Goal: Information Seeking & Learning: Learn about a topic

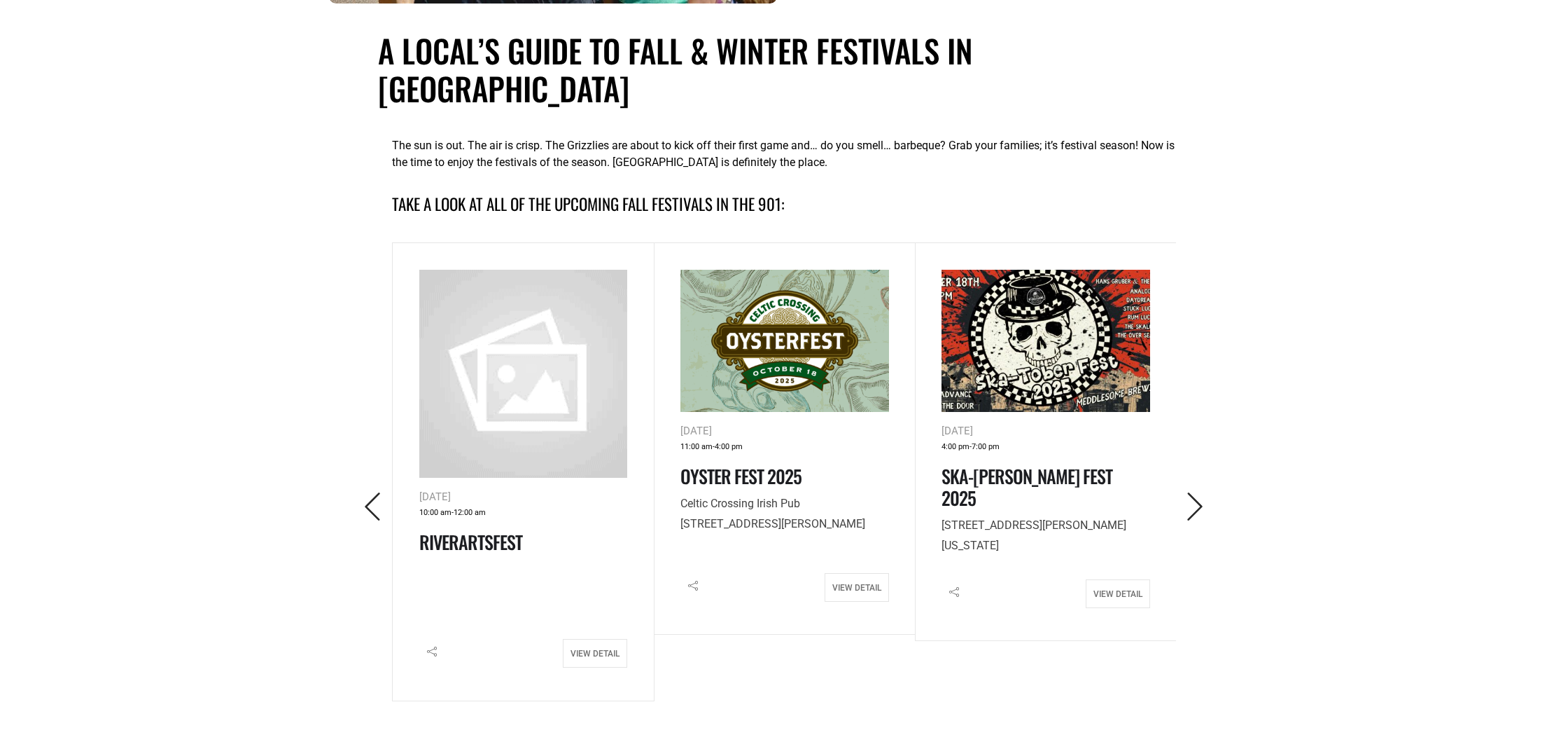
scroll to position [526, 0]
click at [1198, 492] on icon "Next" at bounding box center [1195, 506] width 29 height 29
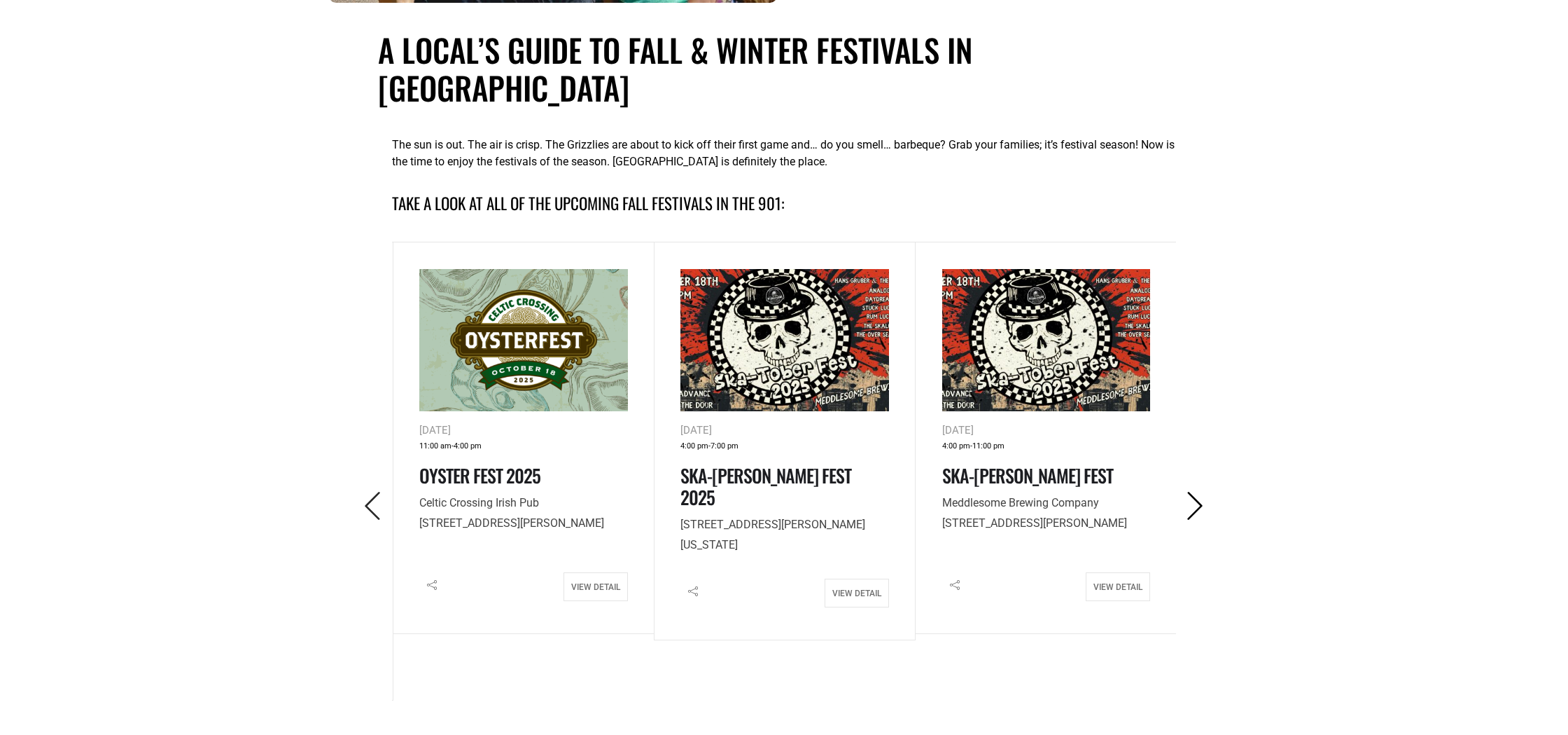
click at [1198, 492] on icon "Next" at bounding box center [1195, 506] width 29 height 29
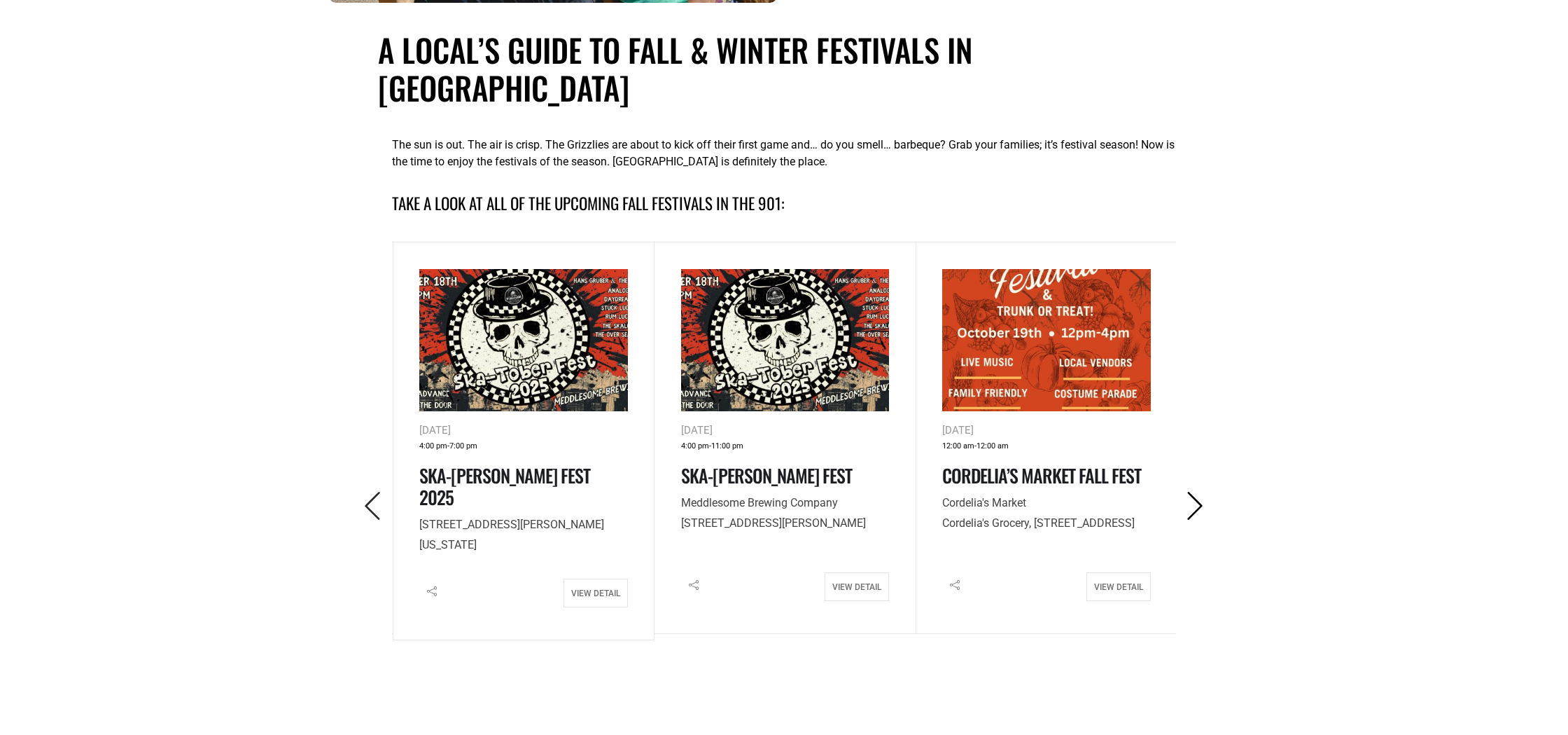
click at [1198, 492] on icon "Next" at bounding box center [1195, 506] width 29 height 29
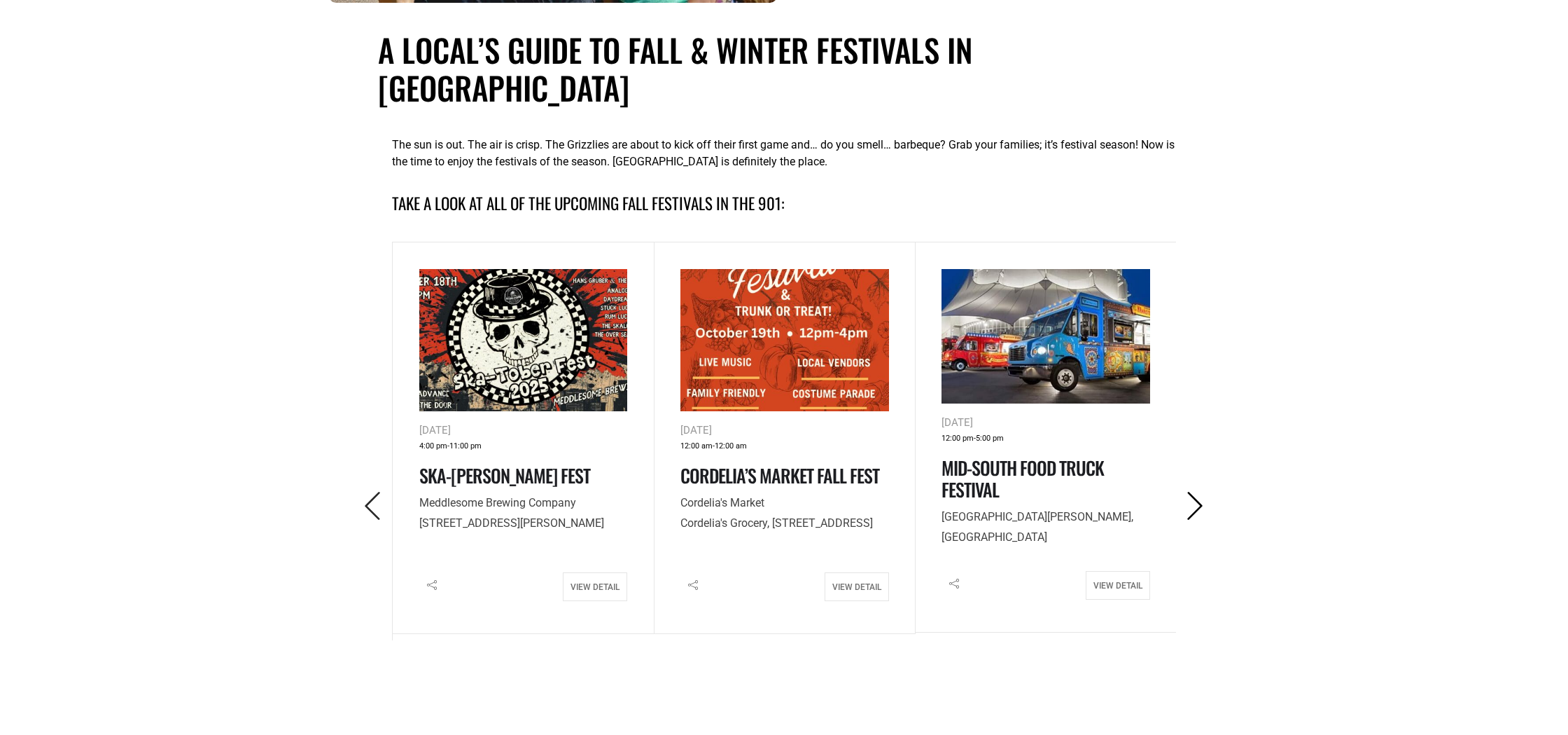
click at [1198, 492] on icon "Next" at bounding box center [1195, 506] width 29 height 29
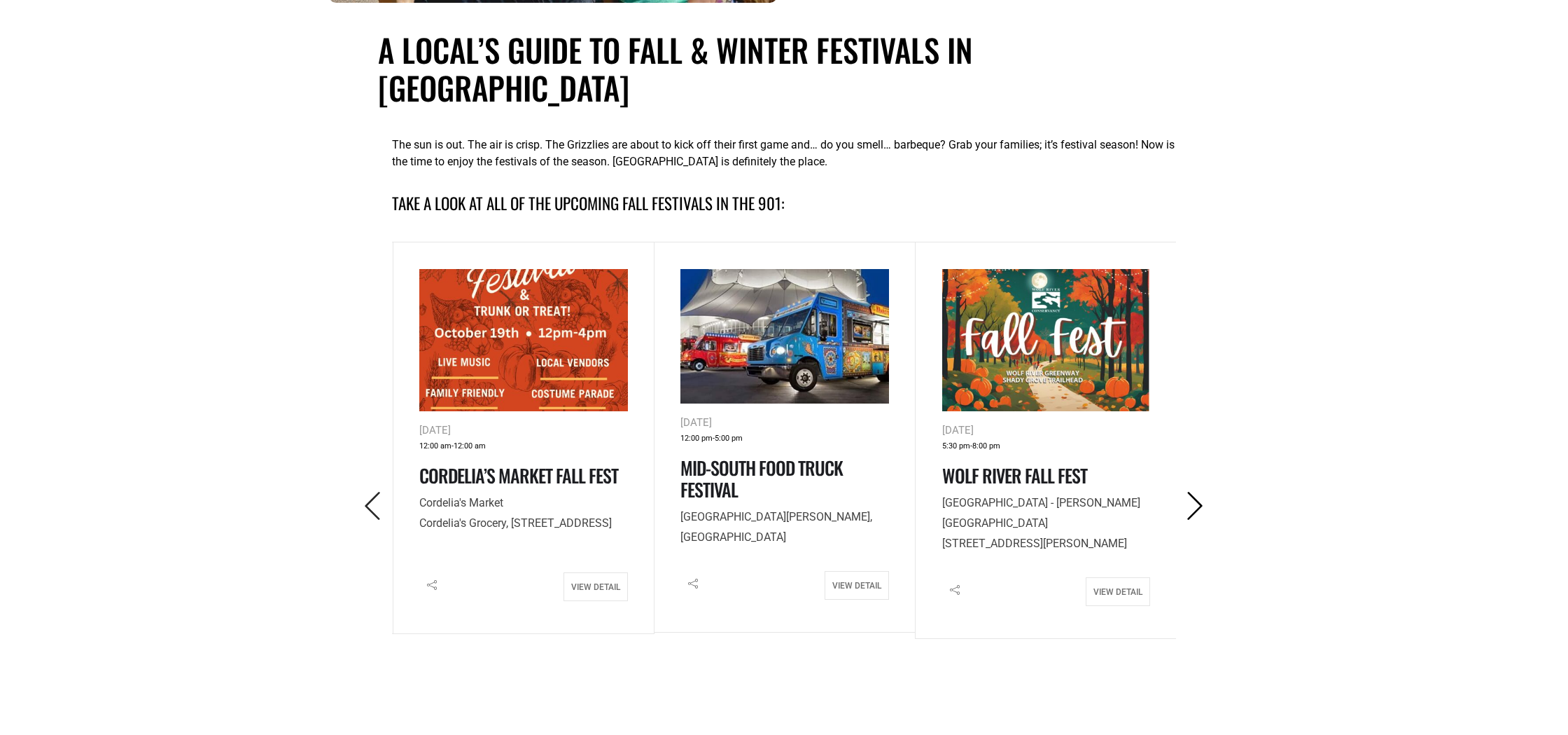
click at [1198, 492] on icon "Next" at bounding box center [1195, 506] width 29 height 29
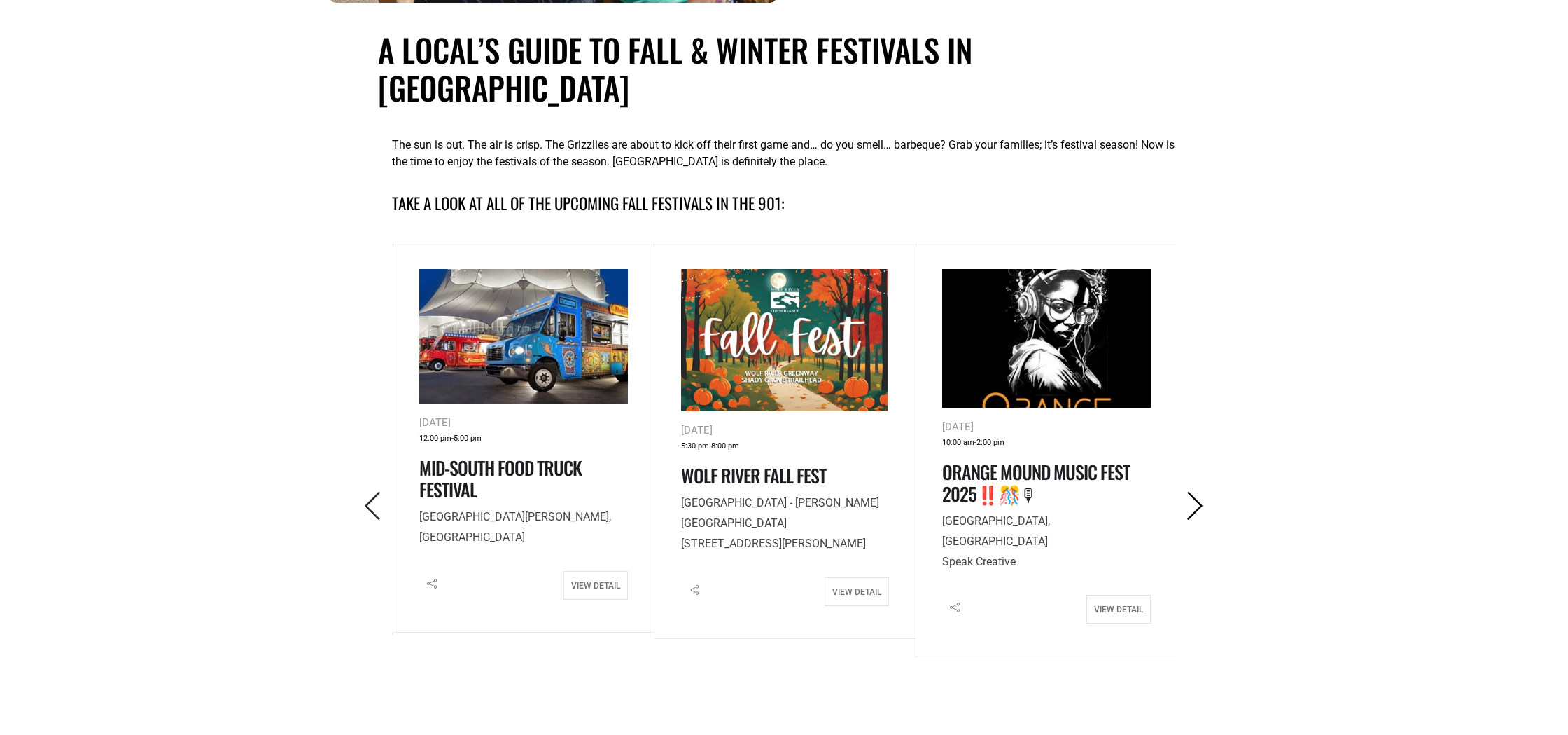
click at [1198, 492] on icon "Next" at bounding box center [1195, 506] width 29 height 29
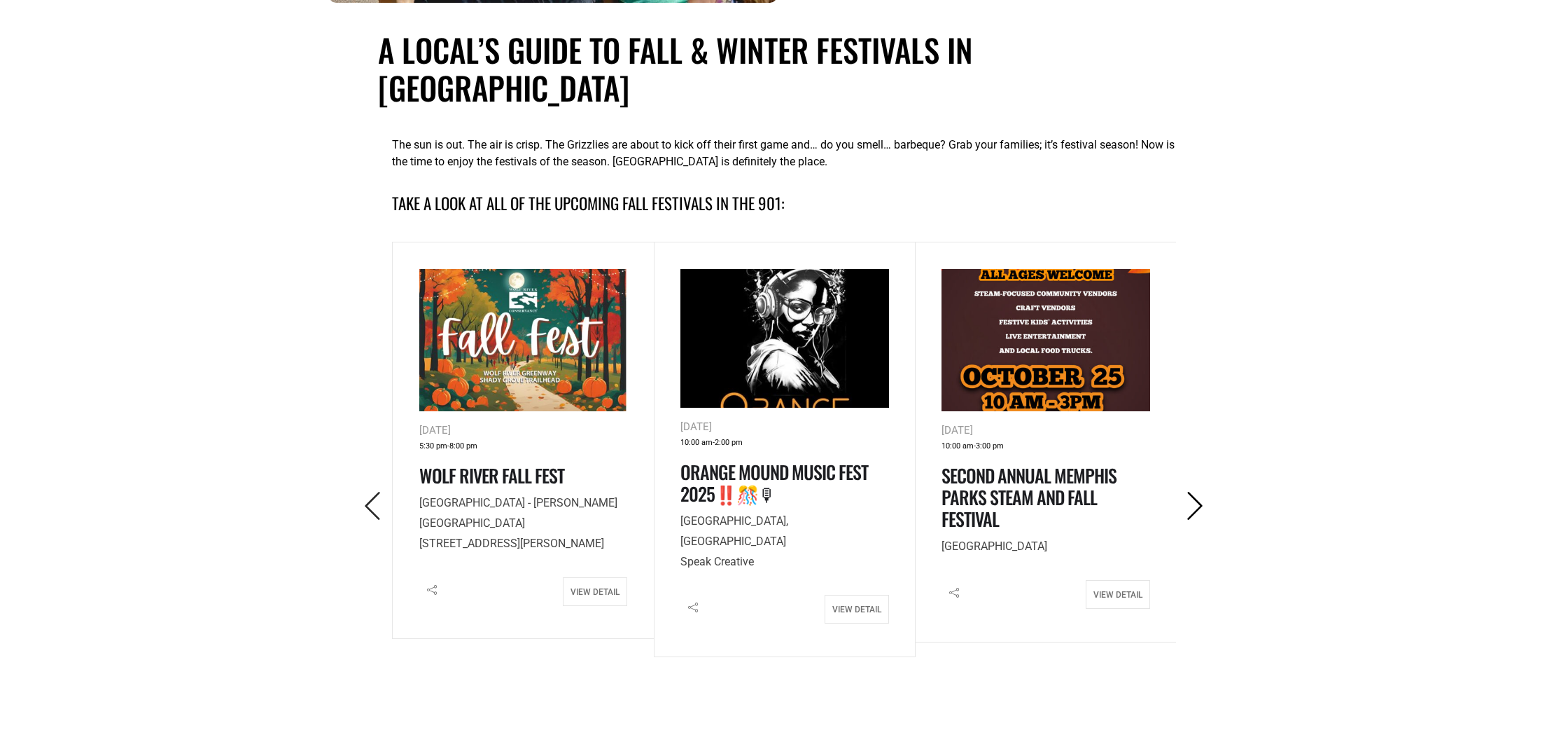
click at [1198, 492] on icon "Next" at bounding box center [1195, 506] width 29 height 29
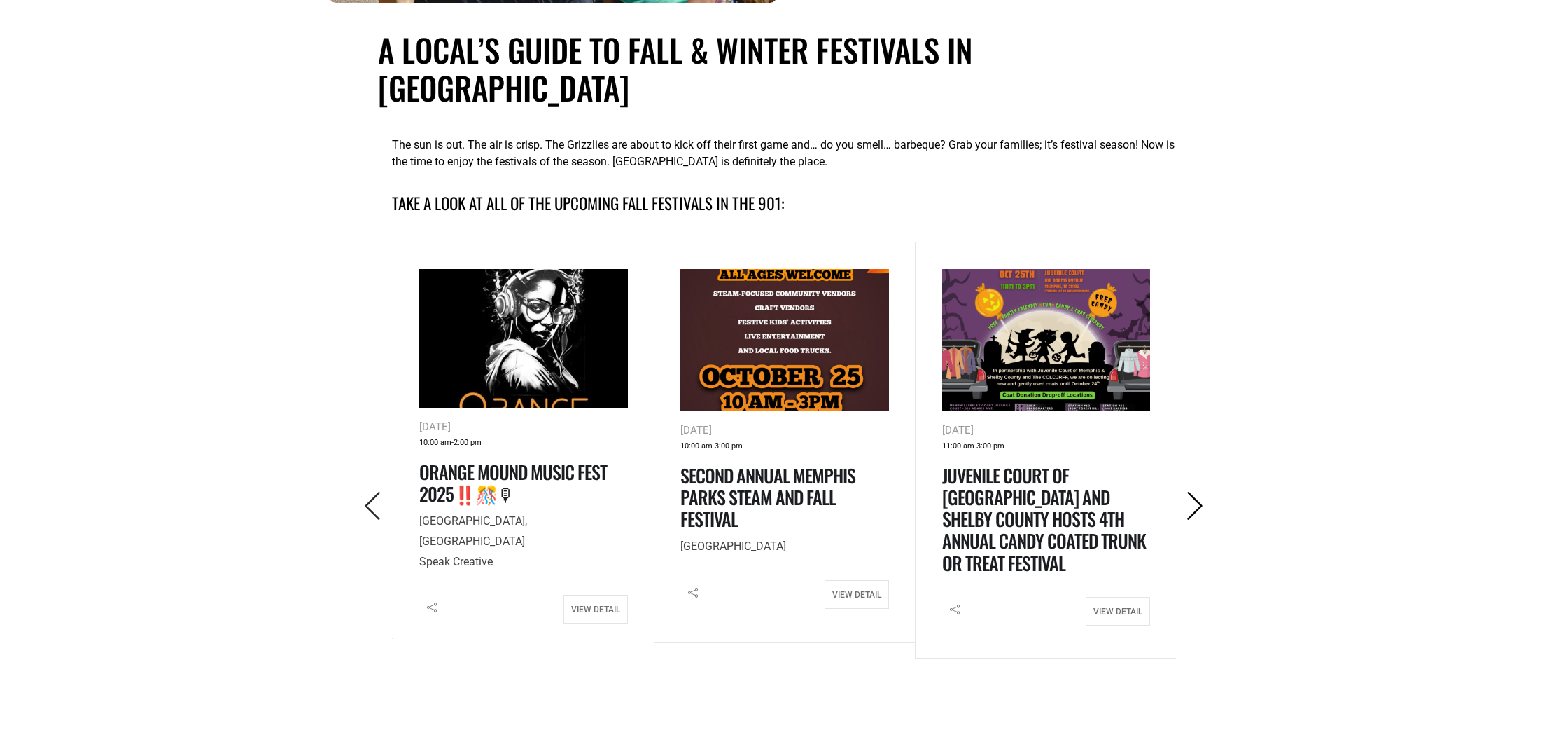
click at [1198, 492] on icon "Next" at bounding box center [1195, 506] width 29 height 29
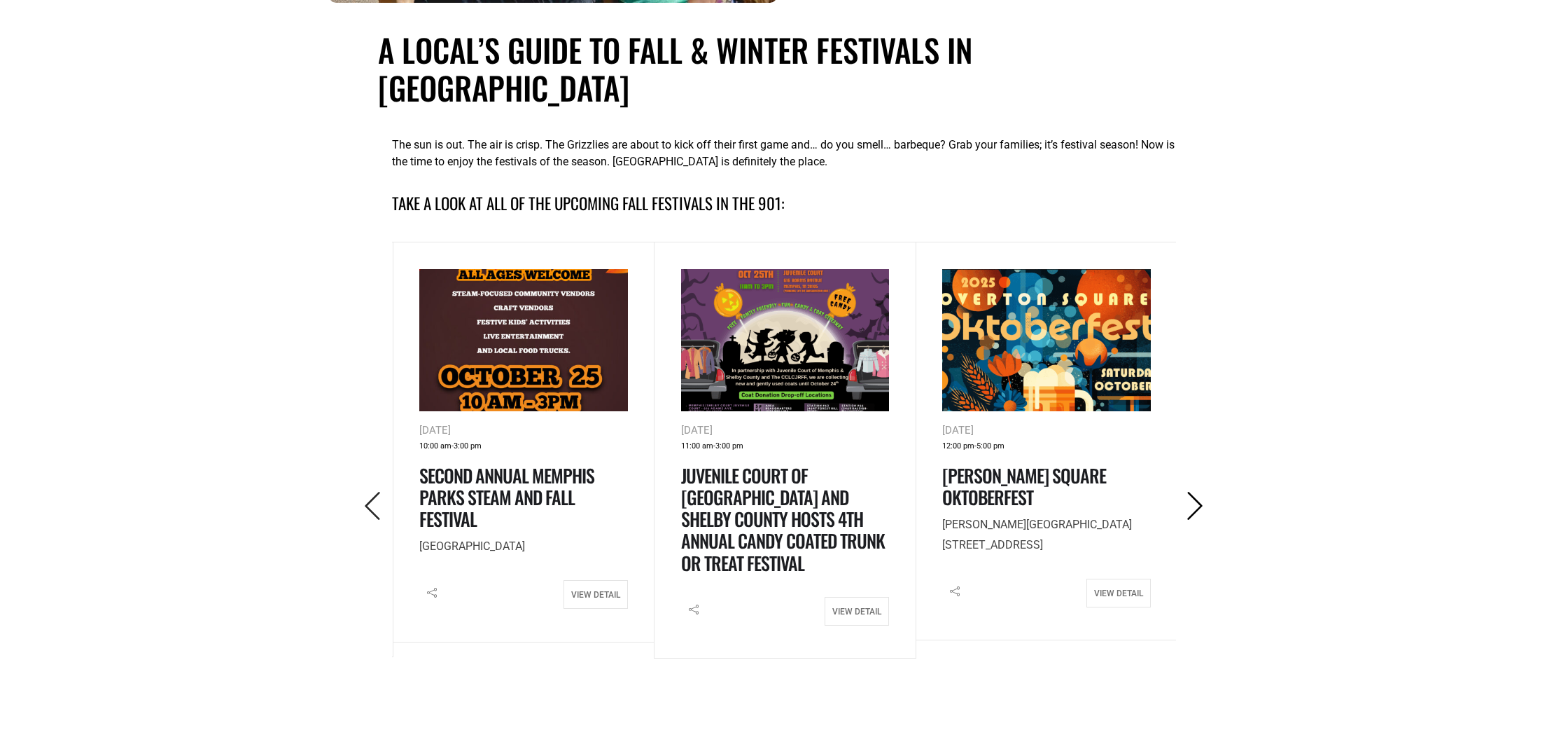
click at [1198, 492] on icon "Next" at bounding box center [1195, 506] width 29 height 29
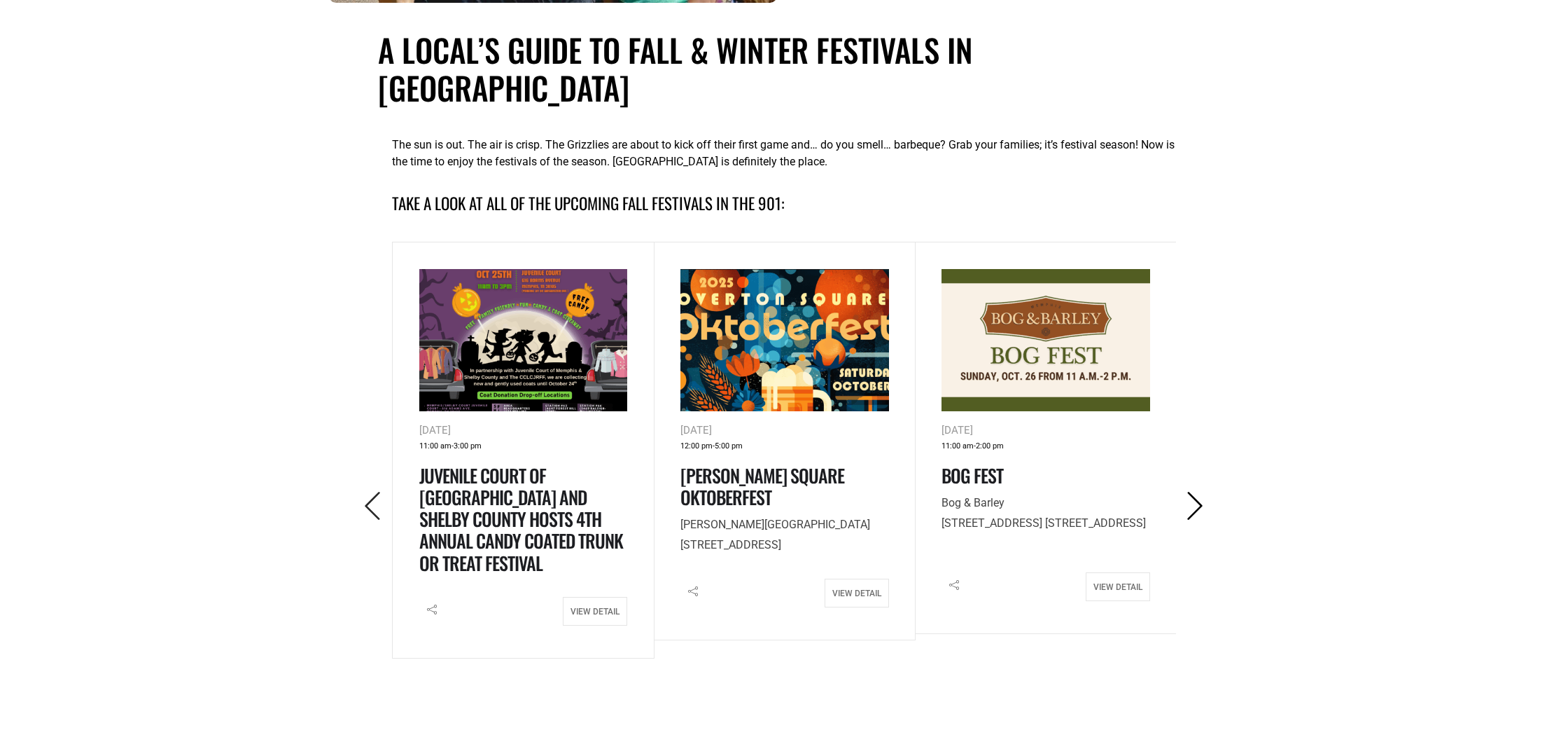
click at [1198, 492] on icon "Next" at bounding box center [1195, 506] width 29 height 29
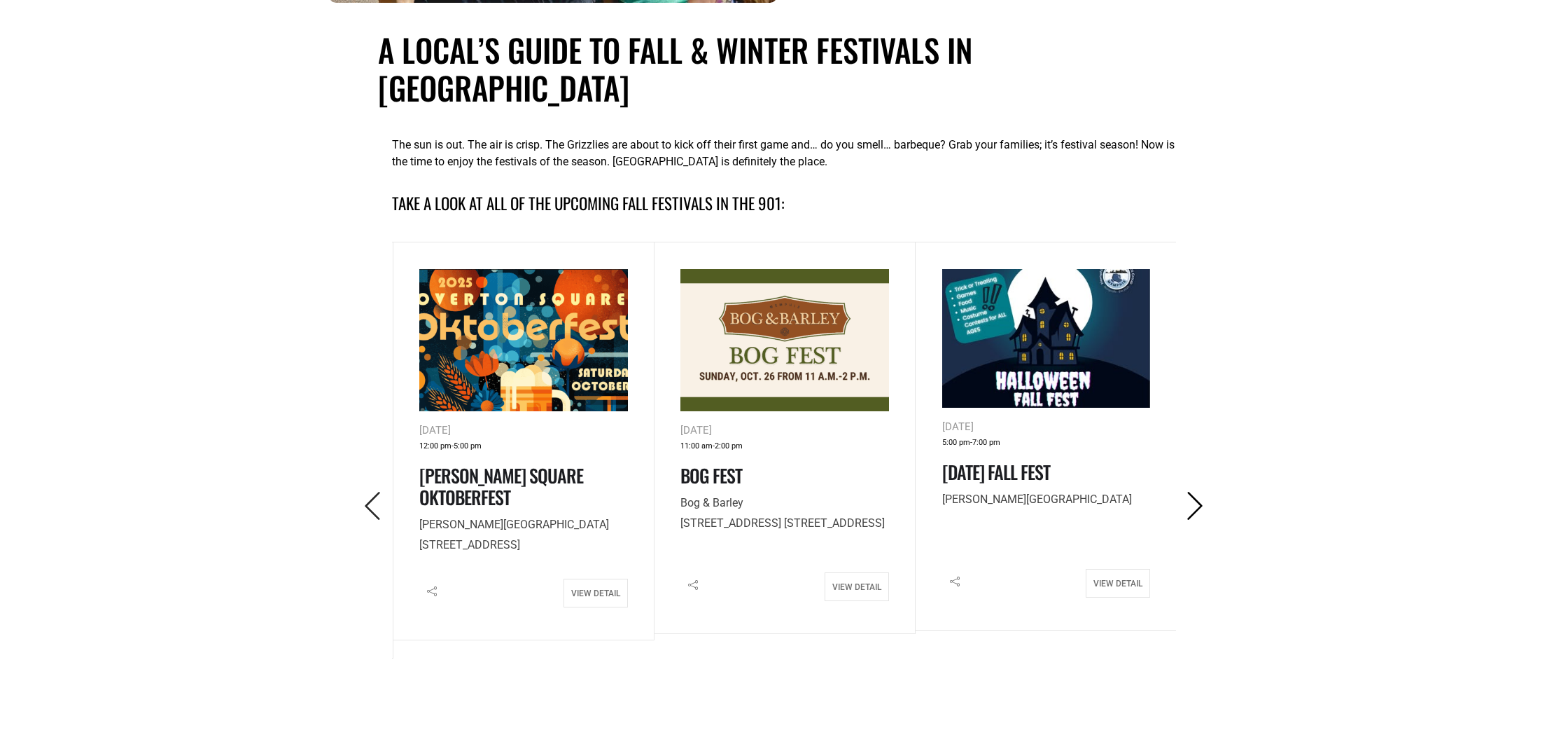
click at [1198, 492] on icon "Next" at bounding box center [1195, 506] width 29 height 29
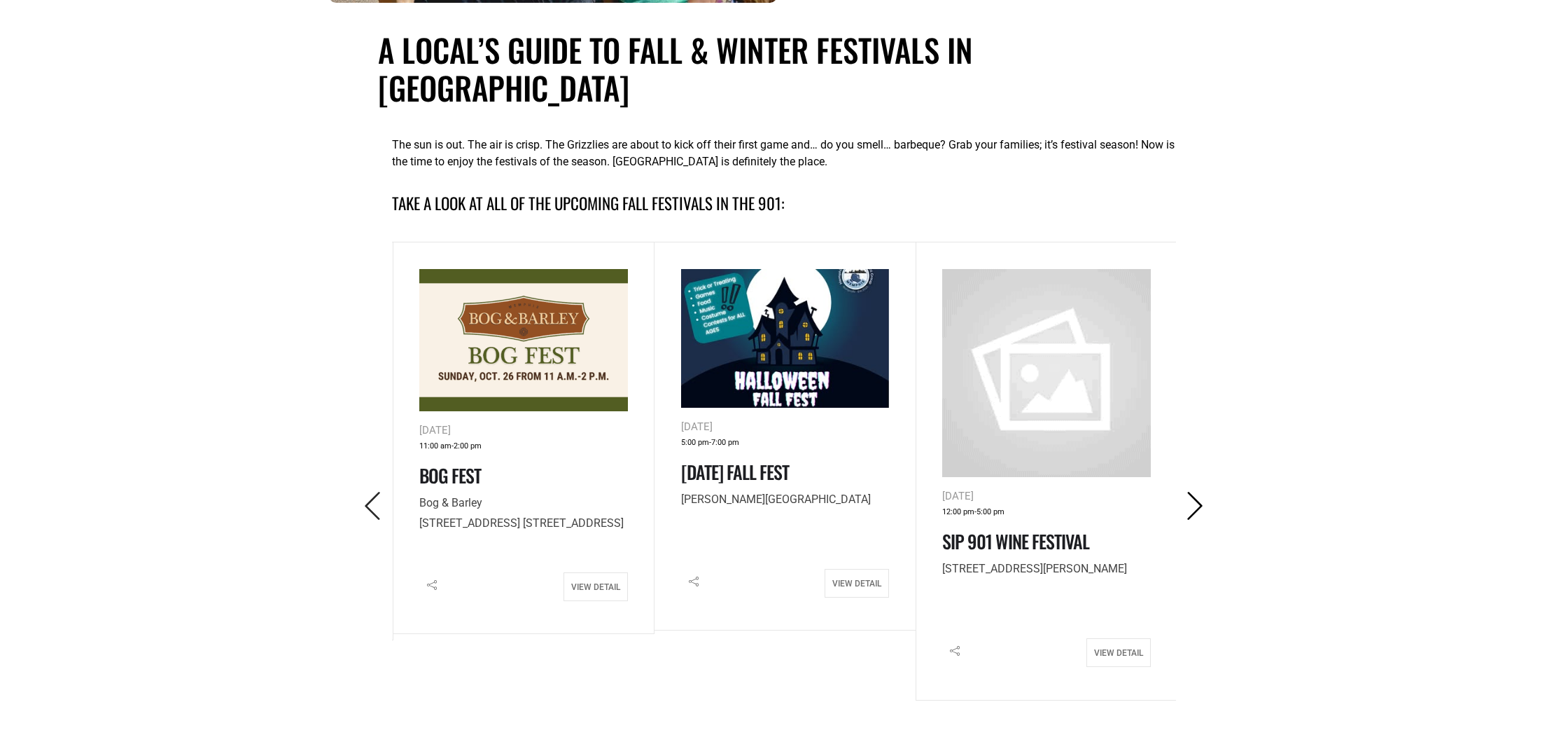
click at [1198, 492] on icon "Next" at bounding box center [1195, 506] width 29 height 29
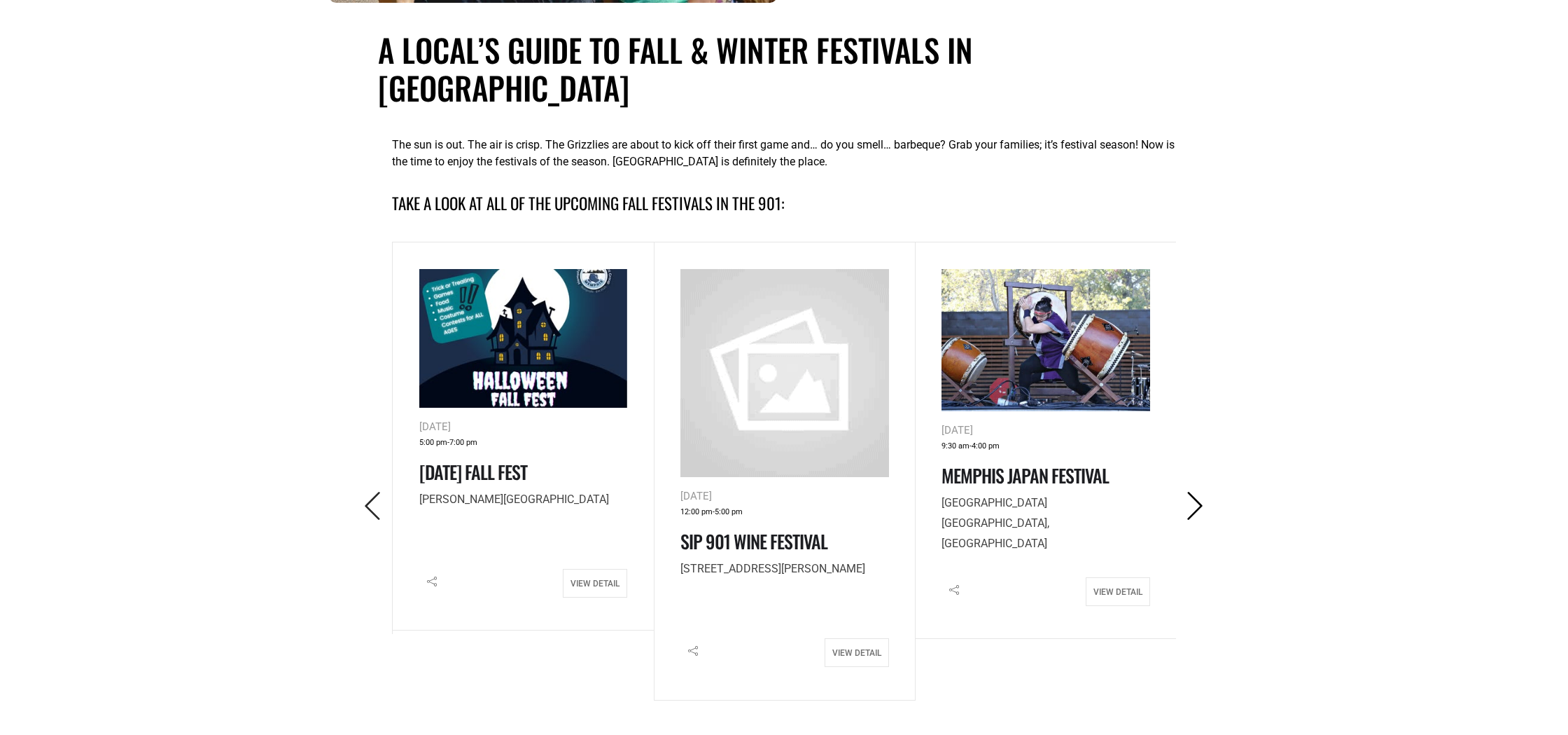
click at [1198, 492] on icon "Next" at bounding box center [1195, 506] width 29 height 29
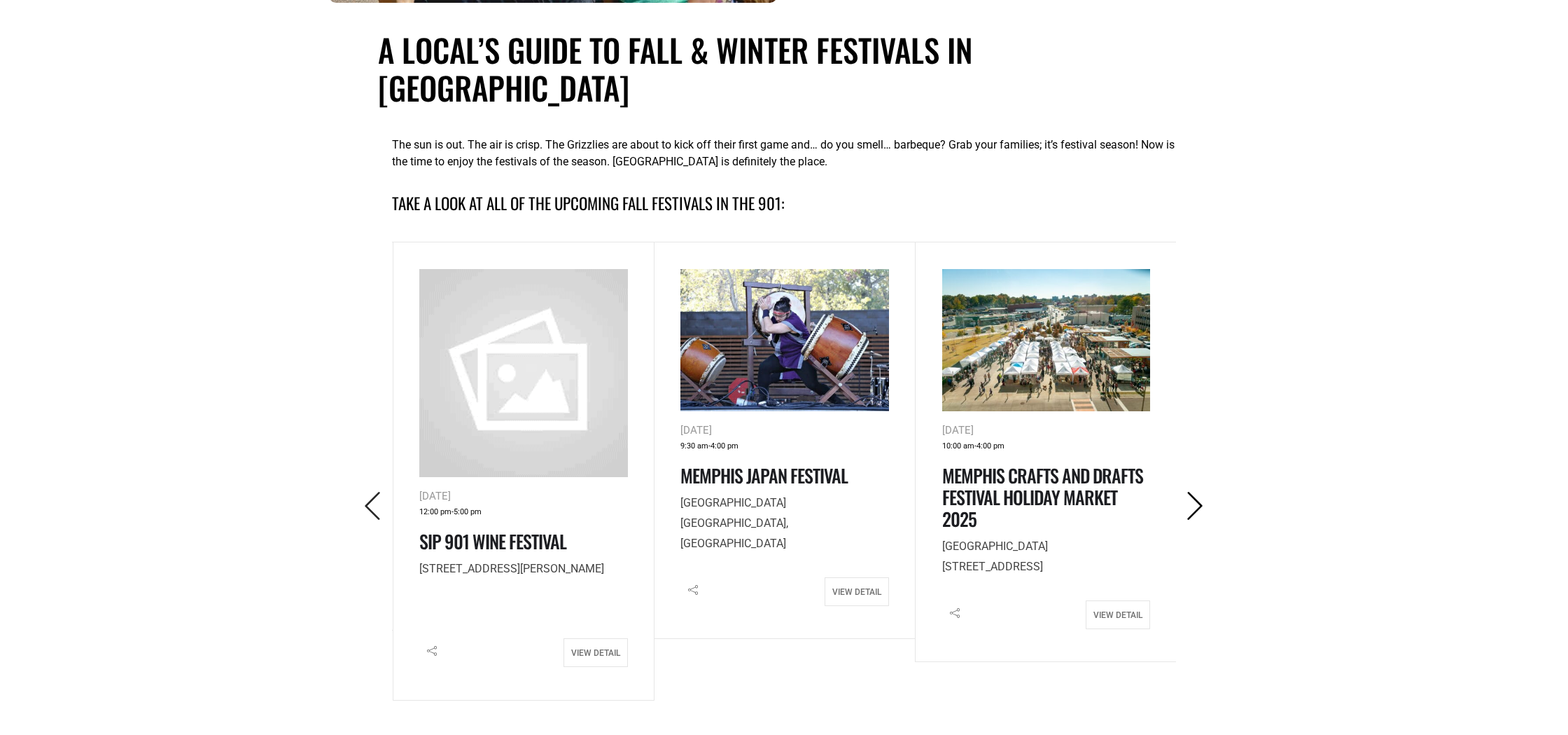
click at [1198, 492] on icon "Next" at bounding box center [1195, 506] width 29 height 29
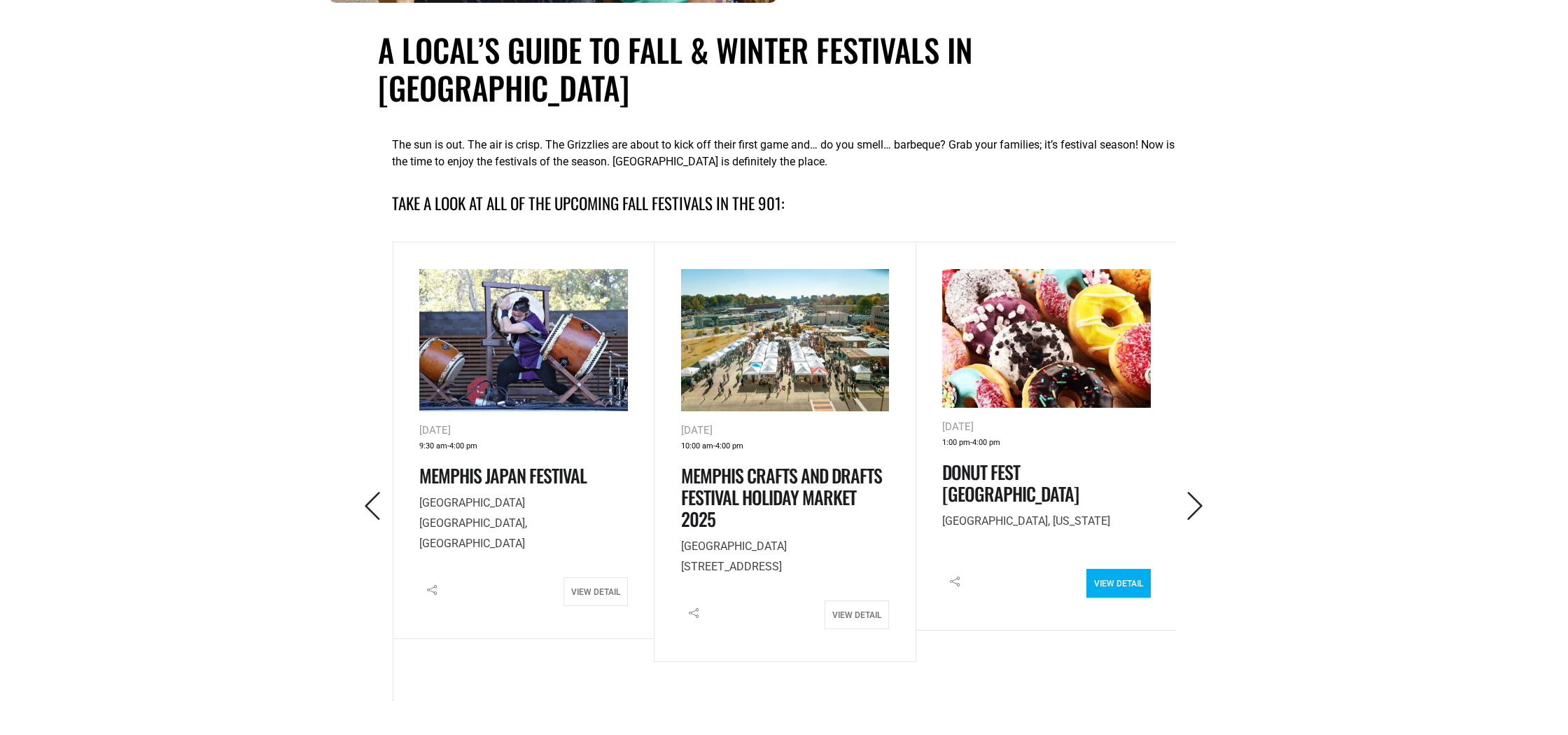
click at [1123, 569] on link "View Detail" at bounding box center [1118, 583] width 64 height 29
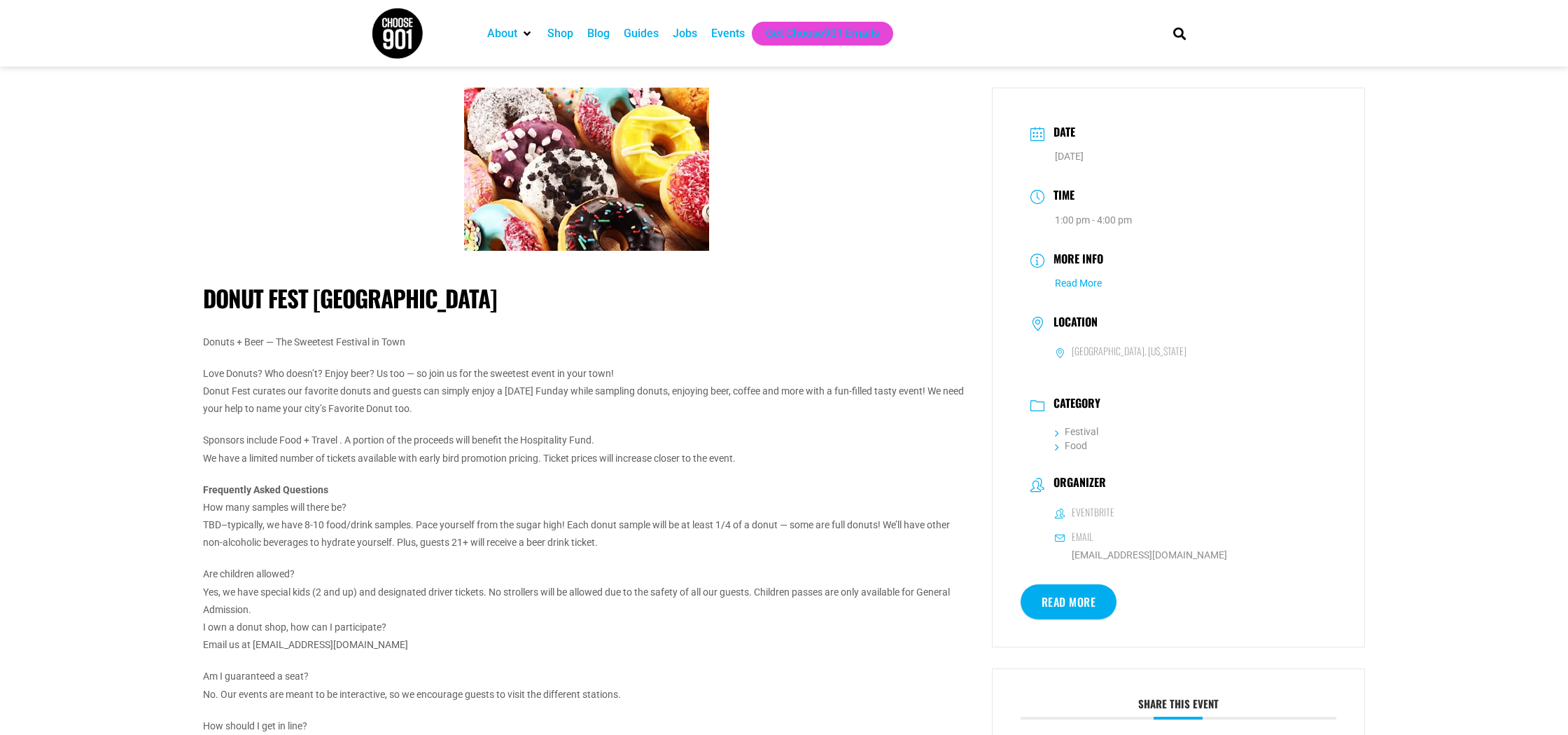
click at [1076, 281] on link "Read More" at bounding box center [1078, 282] width 47 height 11
